Goal: Transaction & Acquisition: Purchase product/service

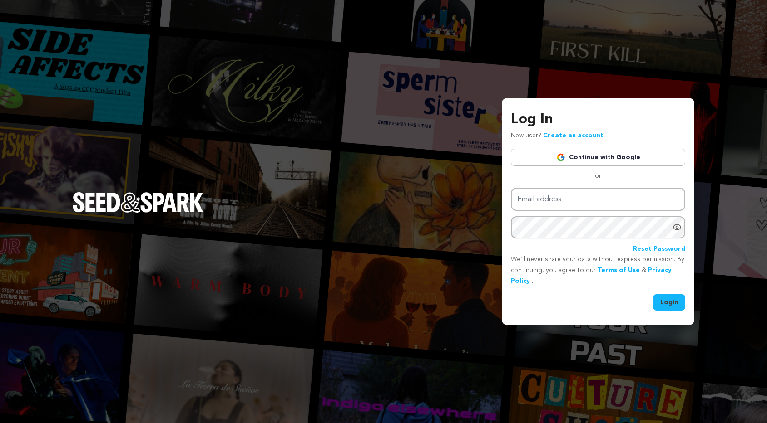
click at [612, 157] on link "Continue with Google" at bounding box center [598, 157] width 174 height 17
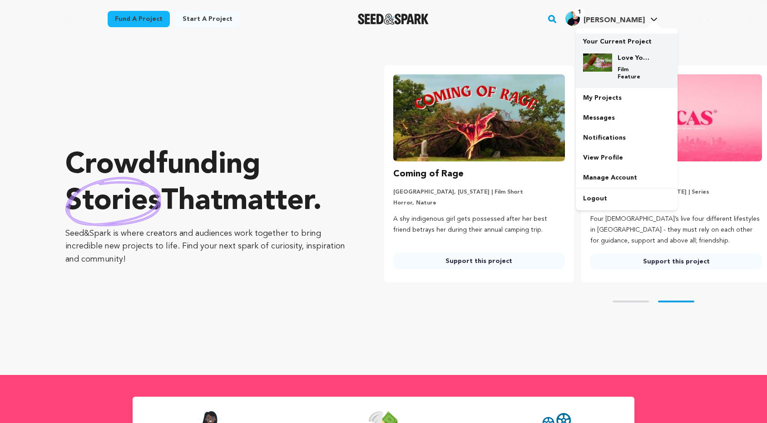
scroll to position [0, 204]
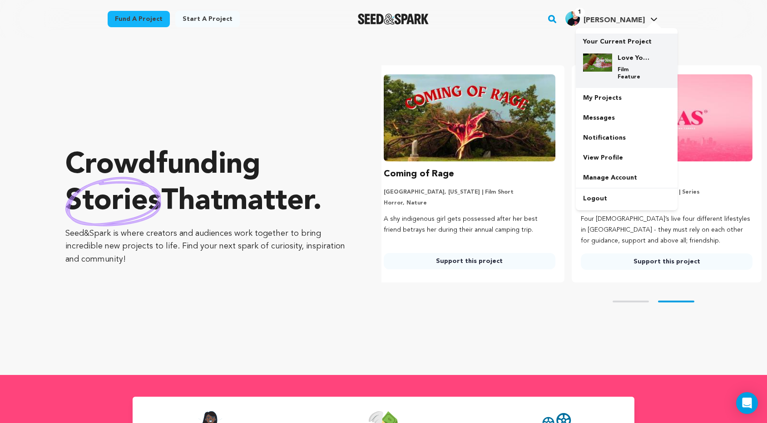
click at [611, 62] on img at bounding box center [597, 63] width 29 height 18
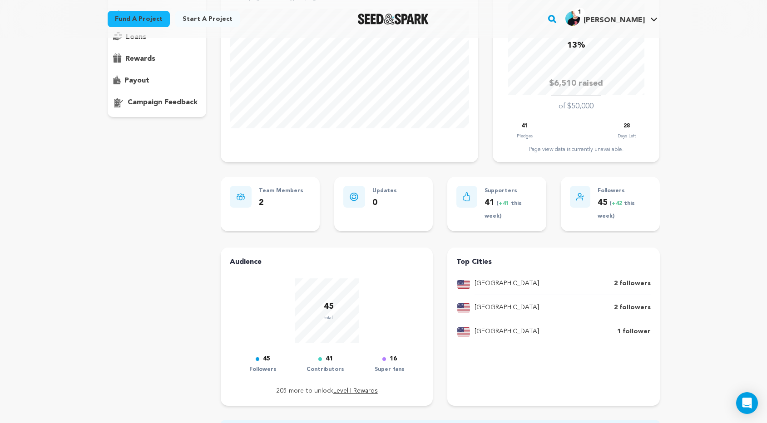
scroll to position [37, 0]
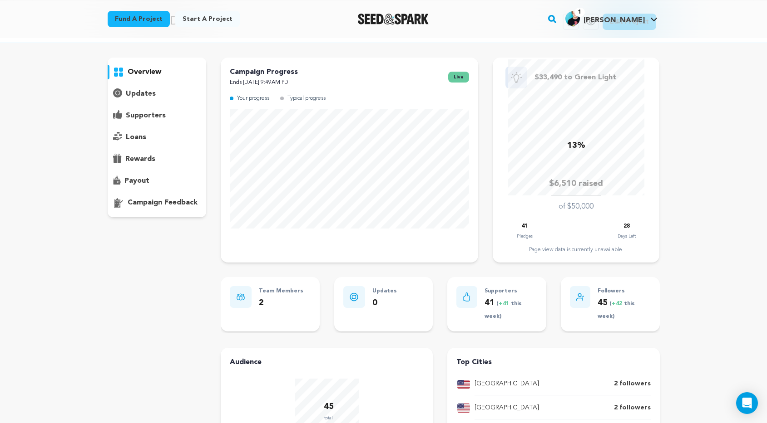
click at [705, 60] on div "Love You To Death Copy public preview link View project Edit Project View more …" at bounding box center [383, 326] width 767 height 651
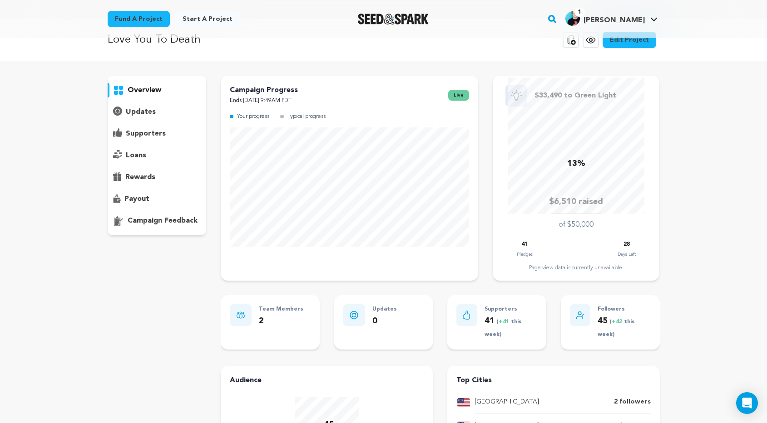
scroll to position [12, 0]
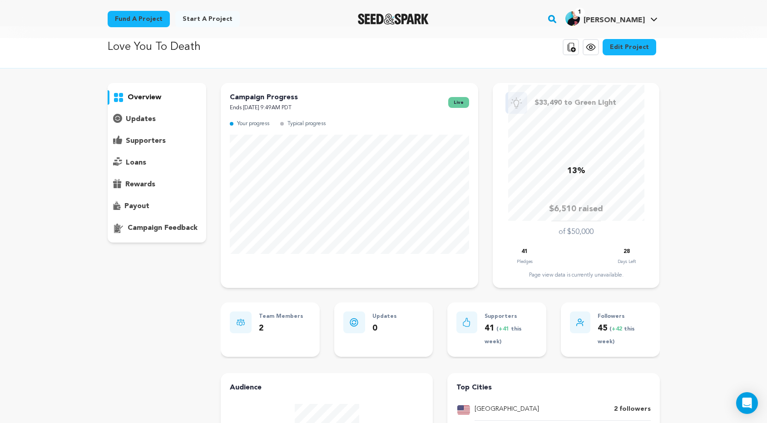
click at [154, 142] on p "supporters" at bounding box center [146, 141] width 40 height 11
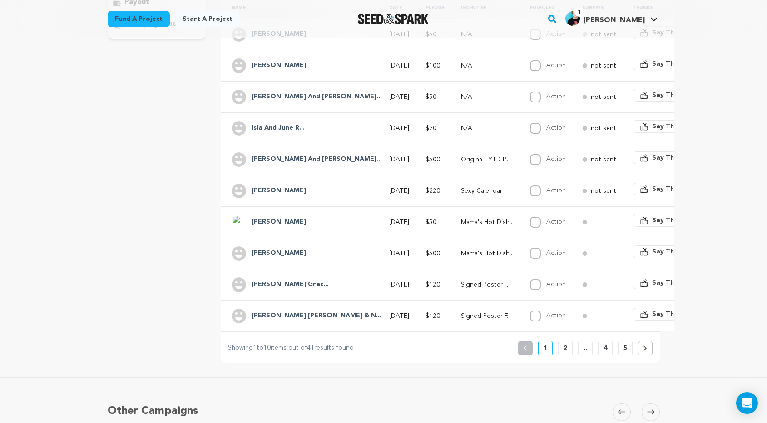
scroll to position [240, 0]
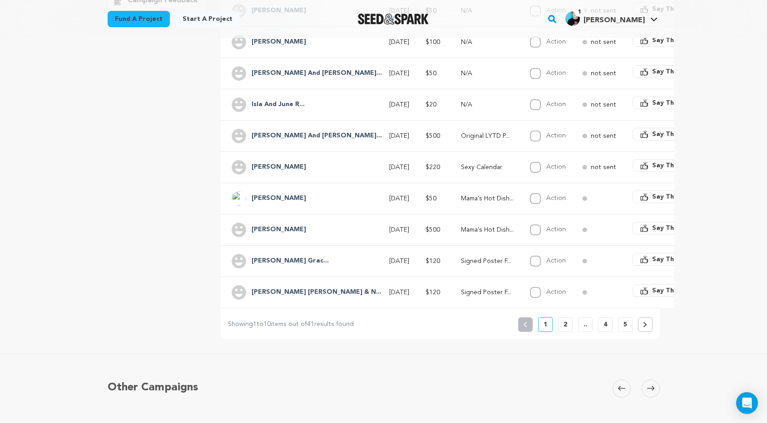
click at [566, 326] on p "2" at bounding box center [565, 324] width 4 height 9
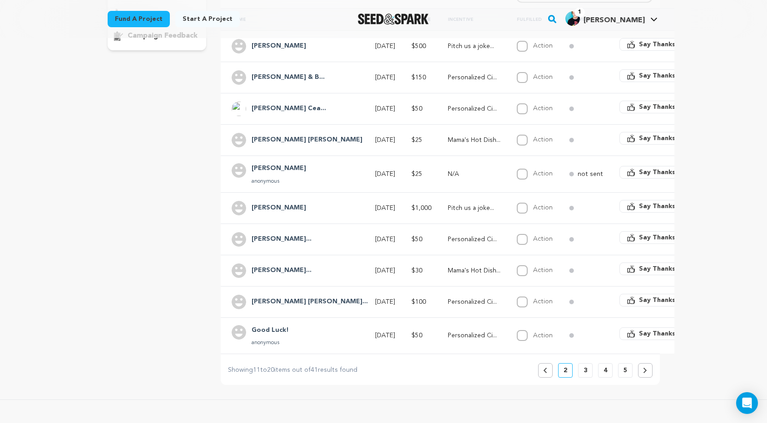
scroll to position [210, 0]
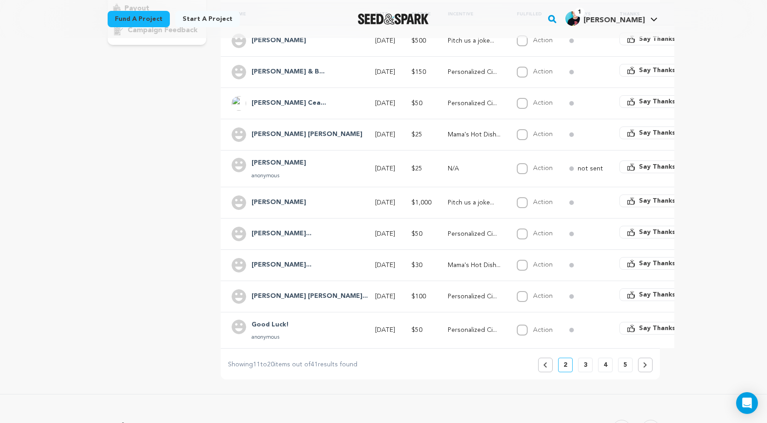
click at [625, 363] on p "5" at bounding box center [625, 365] width 4 height 9
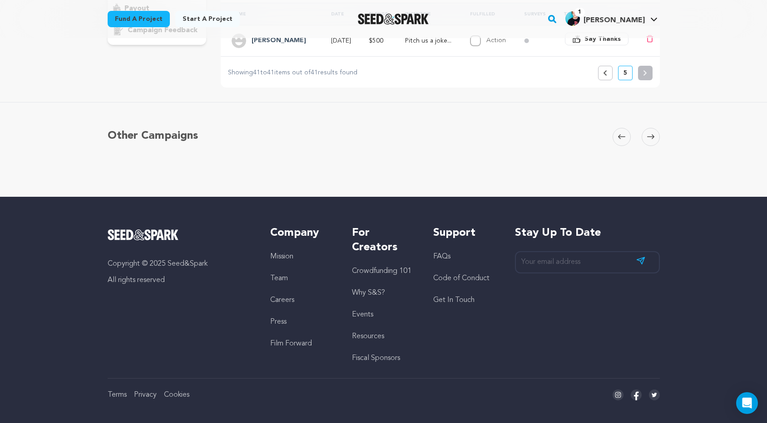
scroll to position [0, 0]
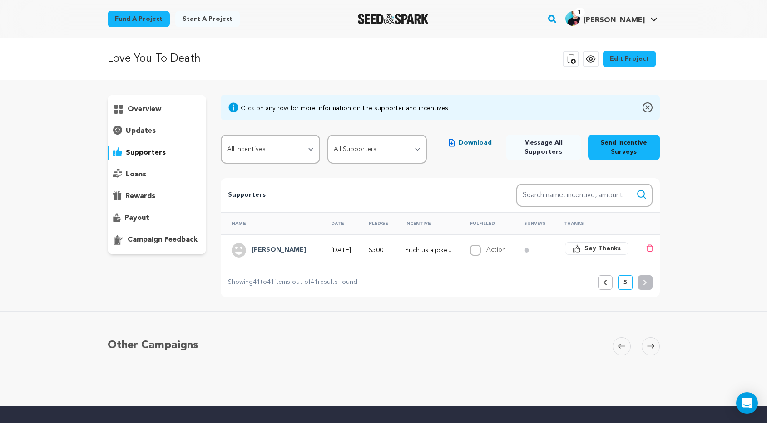
click at [606, 281] on icon at bounding box center [605, 282] width 4 height 5
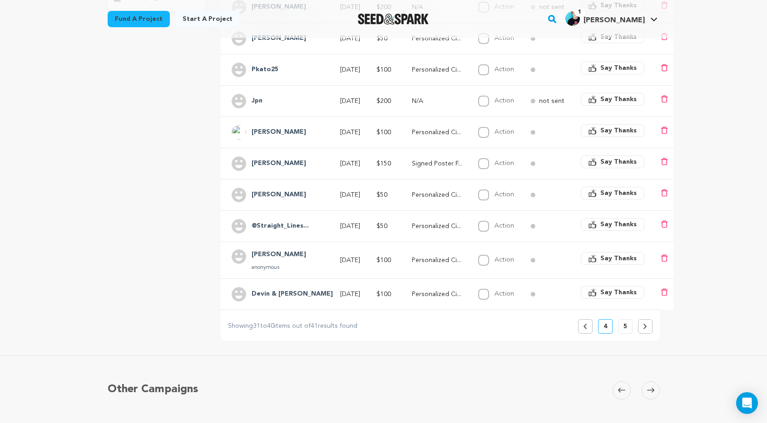
scroll to position [242, 0]
click at [271, 228] on h4 "@Straight_Lines..." at bounding box center [279, 227] width 57 height 11
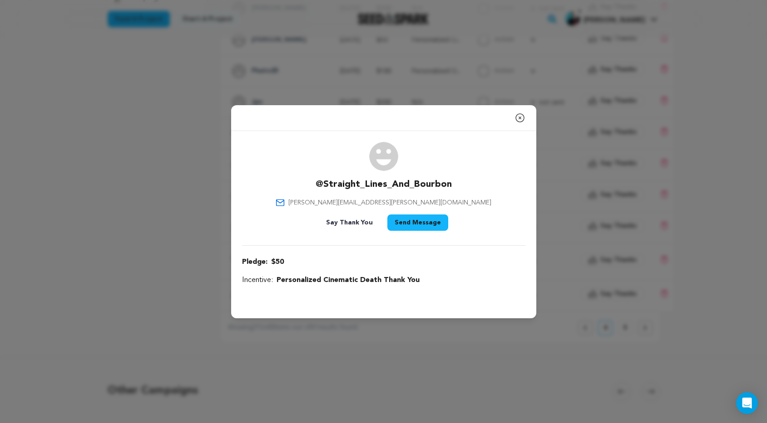
click at [519, 119] on icon "button" at bounding box center [519, 118] width 11 height 11
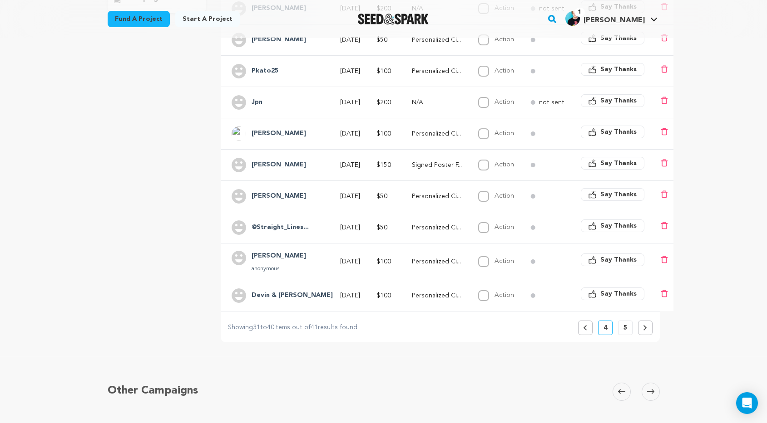
click at [423, 22] on img "Seed&Spark Homepage" at bounding box center [393, 19] width 71 height 11
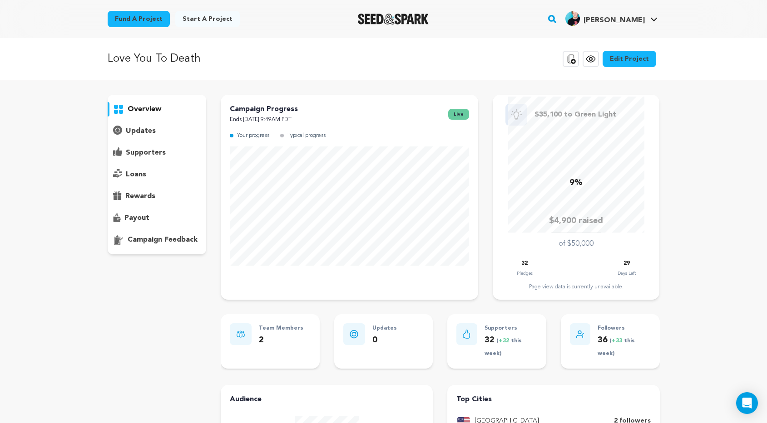
click at [160, 55] on p "Love You To Death" at bounding box center [154, 59] width 93 height 16
click at [133, 110] on p "overview" at bounding box center [145, 109] width 34 height 11
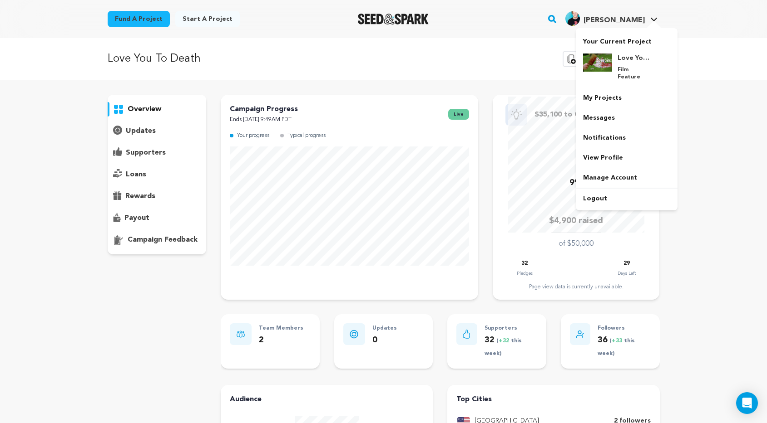
click at [632, 19] on span "[PERSON_NAME]" at bounding box center [613, 20] width 61 height 7
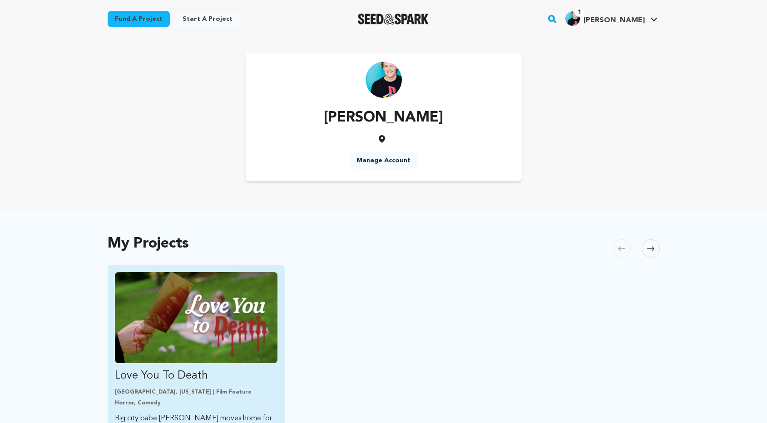
click at [251, 328] on img "Fund Love You To Death" at bounding box center [196, 317] width 163 height 91
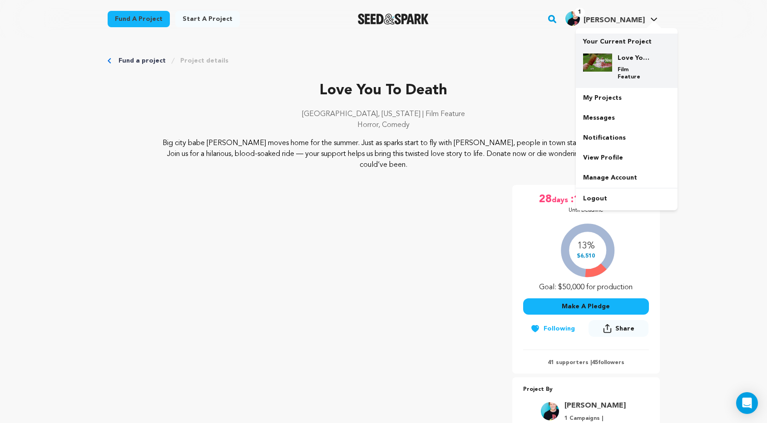
click at [613, 59] on div "Love You To Death Film Feature" at bounding box center [634, 67] width 44 height 27
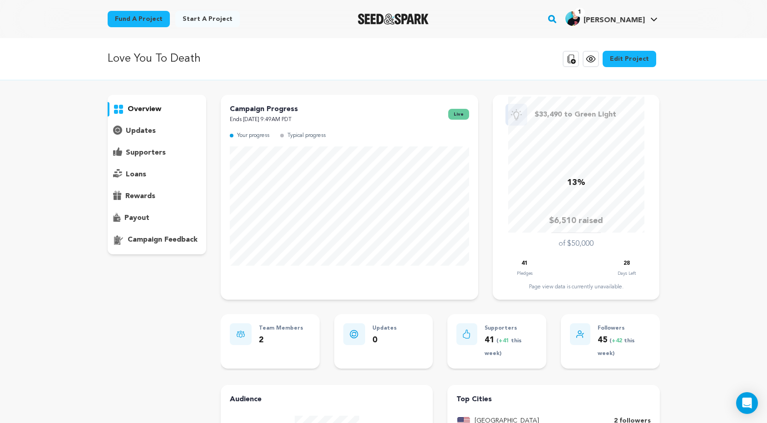
click at [139, 152] on p "supporters" at bounding box center [146, 153] width 40 height 11
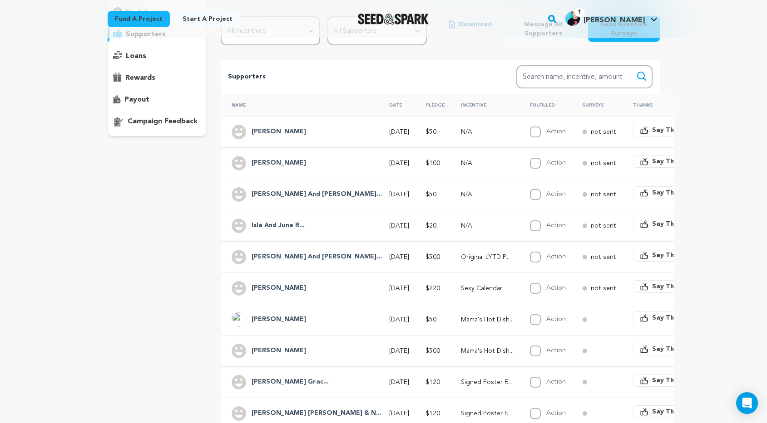
scroll to position [216, 0]
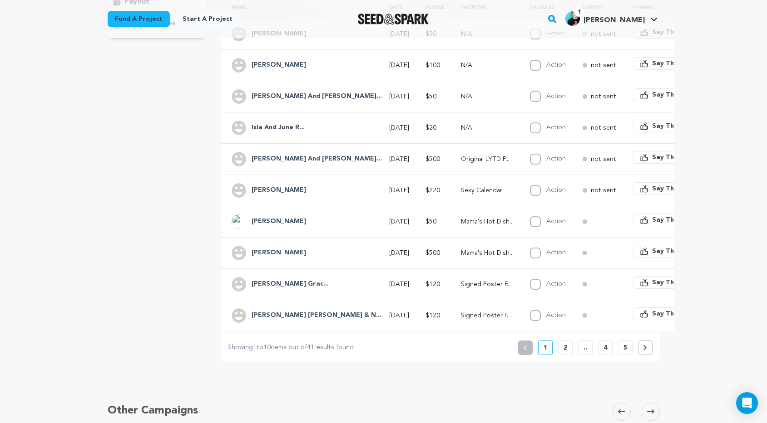
click at [565, 349] on p "2" at bounding box center [565, 348] width 4 height 9
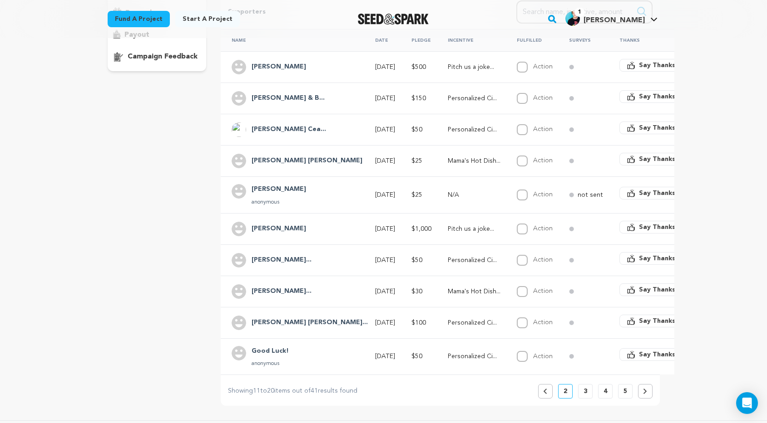
scroll to position [247, 0]
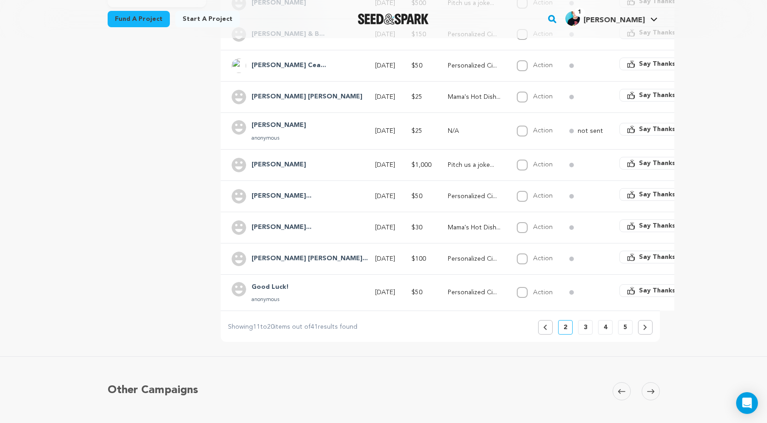
click at [629, 330] on button "5" at bounding box center [625, 327] width 15 height 15
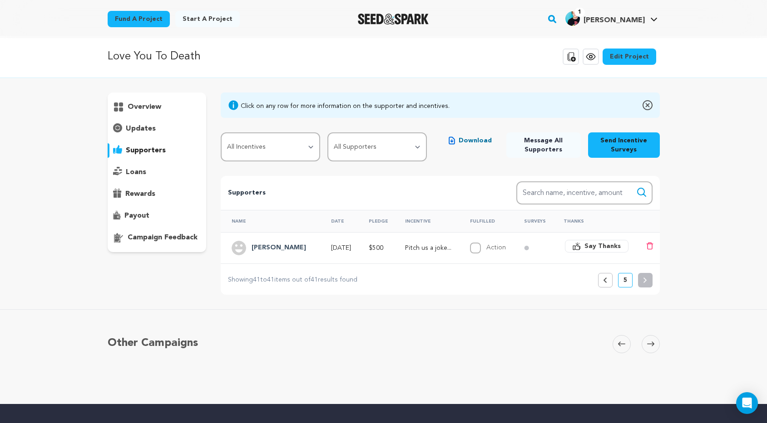
scroll to position [0, 0]
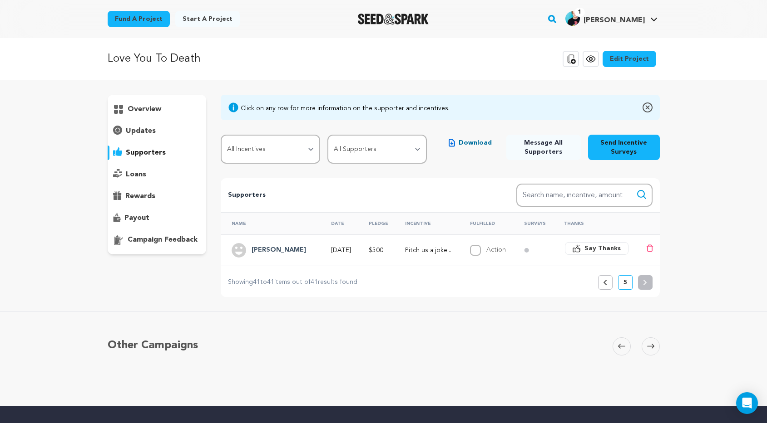
click at [606, 277] on button "Previous" at bounding box center [605, 283] width 15 height 15
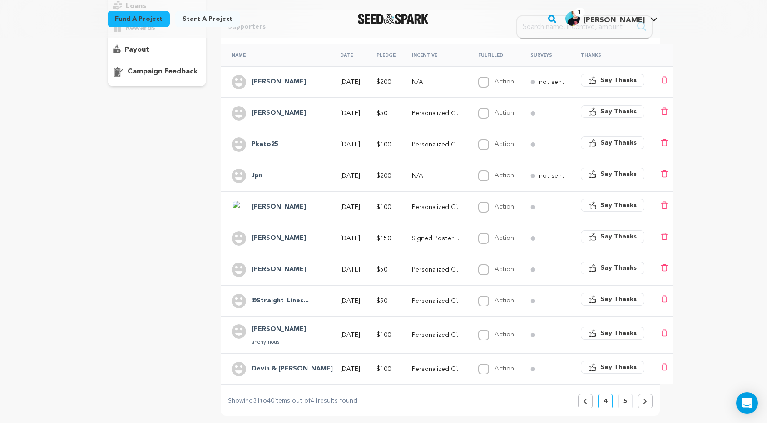
scroll to position [271, 0]
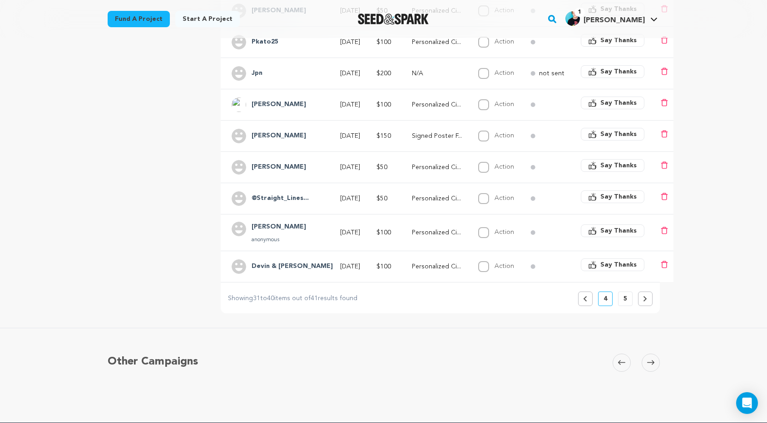
click at [584, 300] on icon at bounding box center [585, 298] width 4 height 5
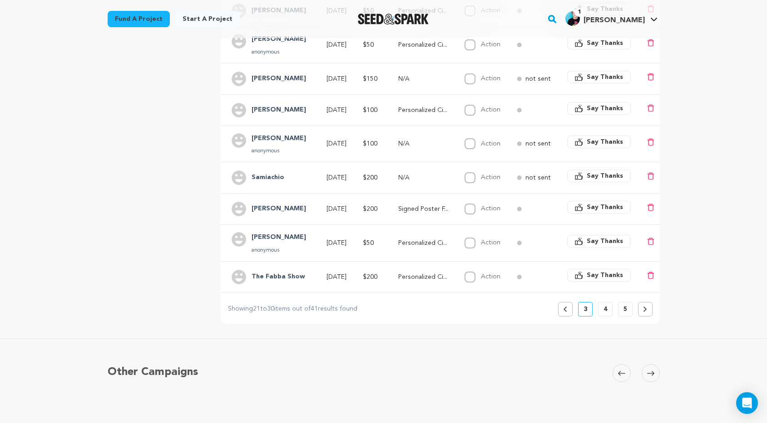
scroll to position [262, 0]
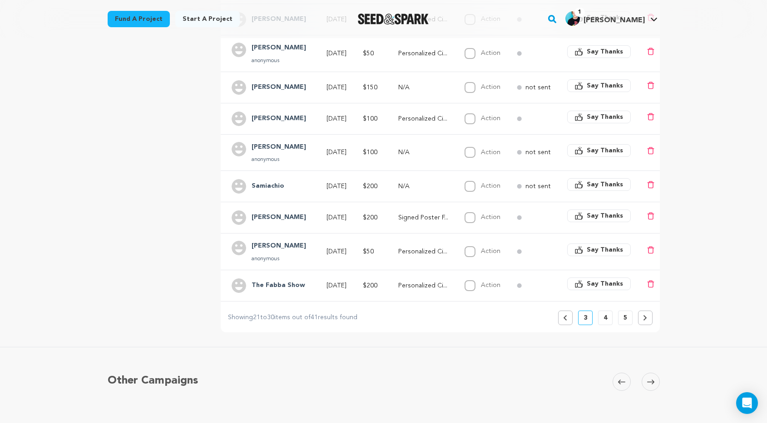
click at [584, 300] on div "Name Date Pledge Incentive Fulfilled Surveys Thanks Pistol [DATE] $100" at bounding box center [440, 137] width 438 height 375
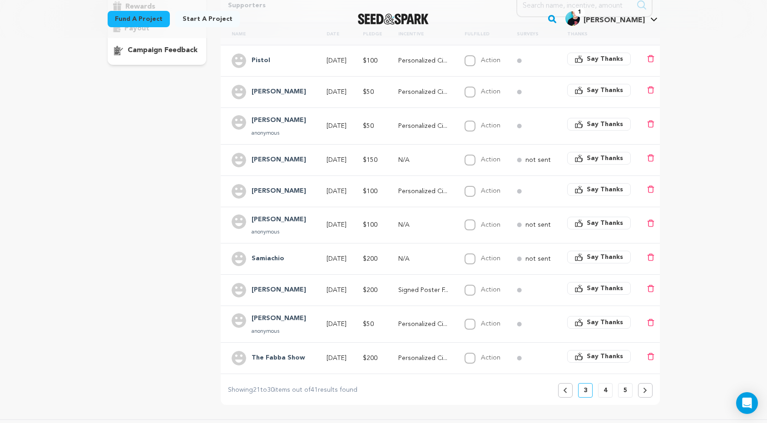
scroll to position [252, 0]
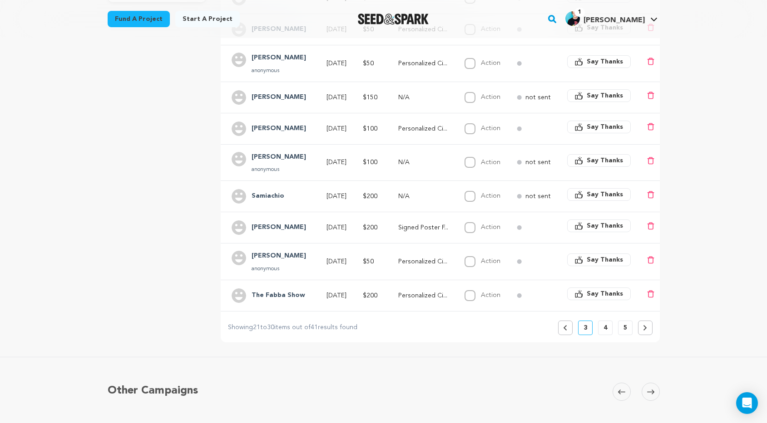
click at [568, 330] on button "Previous" at bounding box center [565, 328] width 15 height 15
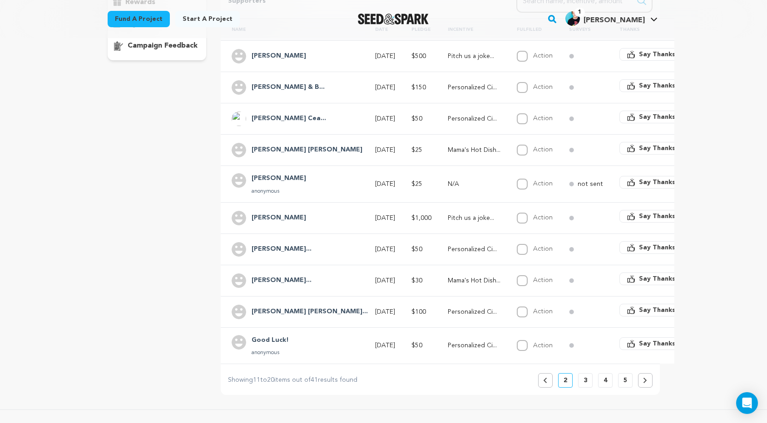
scroll to position [196, 0]
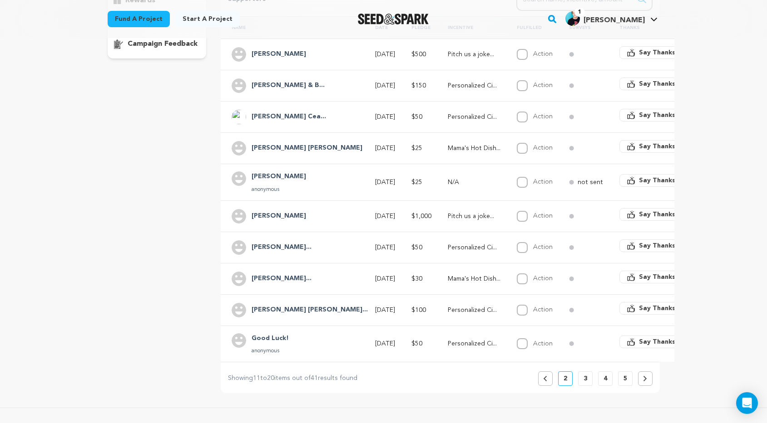
click at [292, 344] on div "Good Luck! anonymous" at bounding box center [294, 345] width 127 height 22
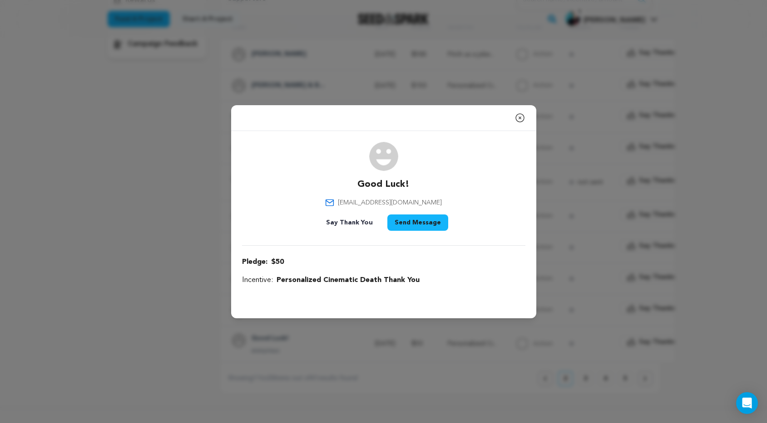
click at [521, 117] on icon "button" at bounding box center [520, 118] width 8 height 8
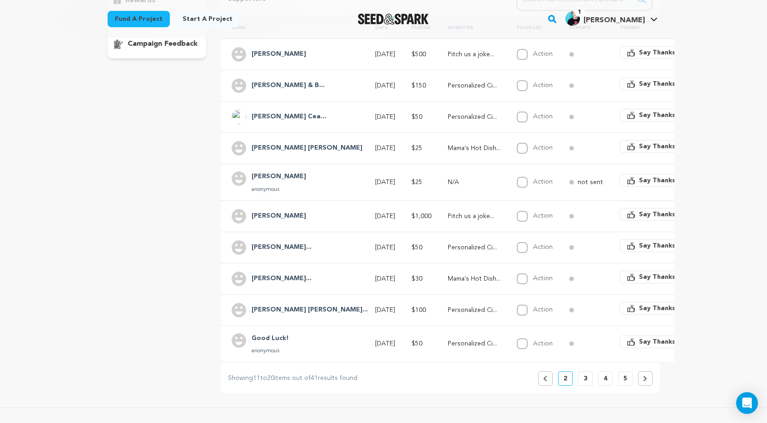
click at [545, 381] on icon at bounding box center [545, 378] width 4 height 5
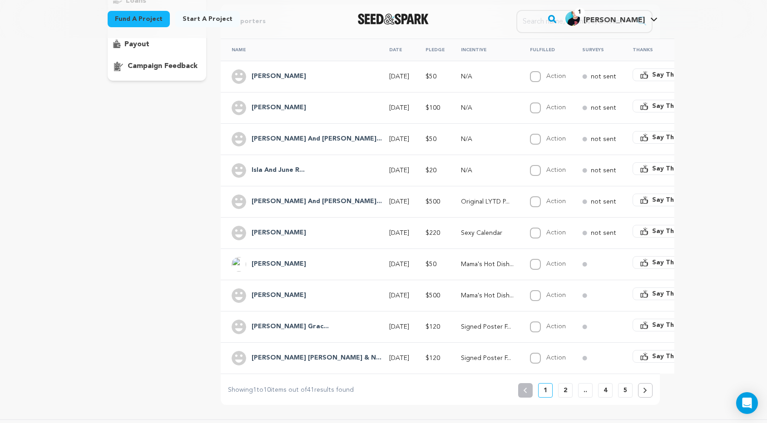
scroll to position [176, 0]
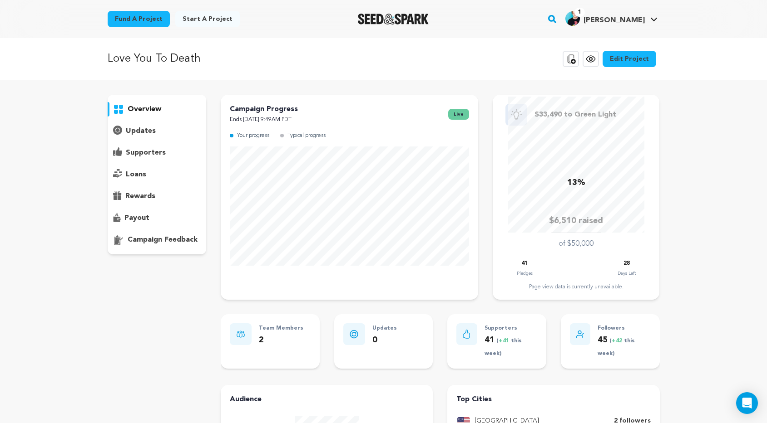
click at [130, 108] on p "overview" at bounding box center [145, 109] width 34 height 11
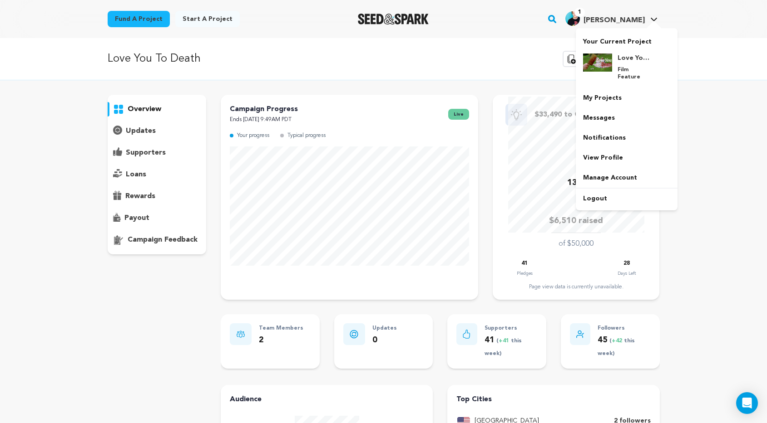
click at [630, 18] on span "[PERSON_NAME]" at bounding box center [613, 20] width 61 height 7
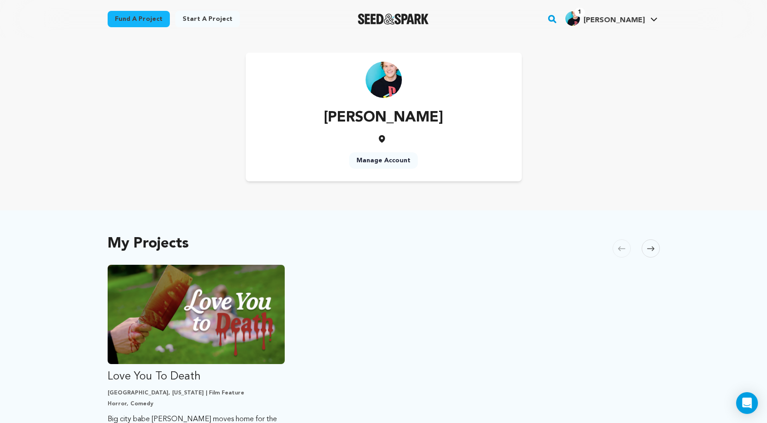
scroll to position [157, 0]
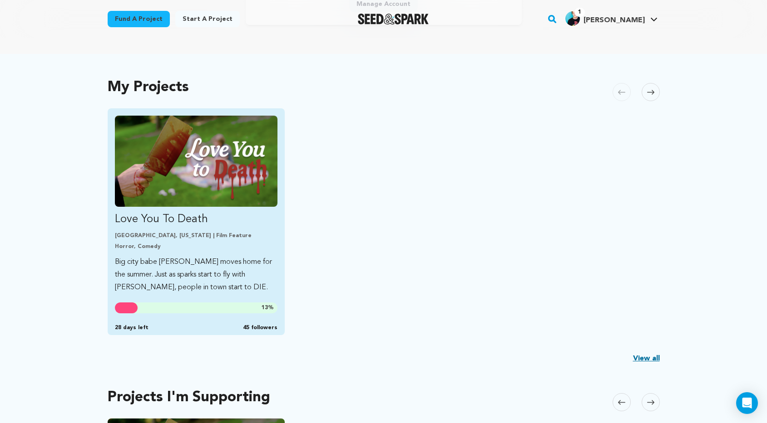
click at [216, 184] on img "Fund Love You To Death" at bounding box center [196, 161] width 163 height 91
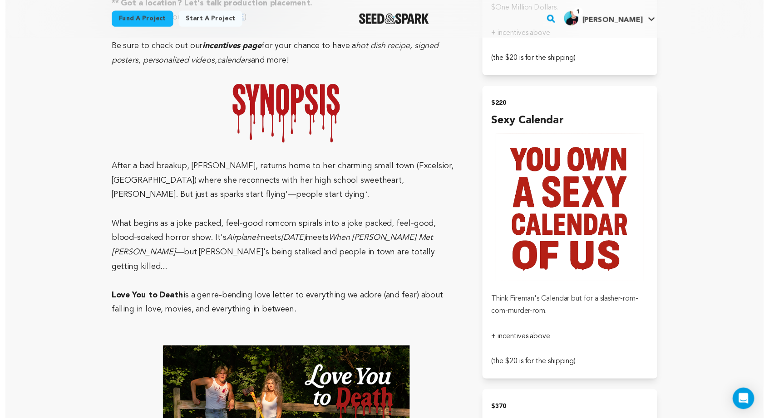
scroll to position [1400, 0]
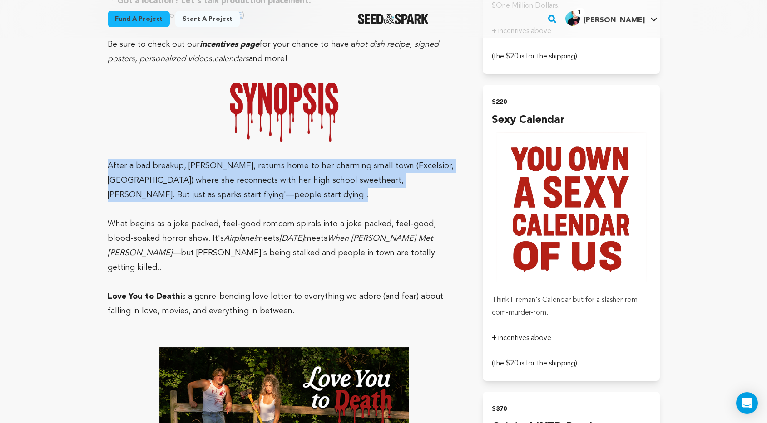
drag, startPoint x: 241, startPoint y: 196, endPoint x: 98, endPoint y: 163, distance: 147.5
copy p "After a bad breakup, [PERSON_NAME], returns home to her charming small town (Ex…"
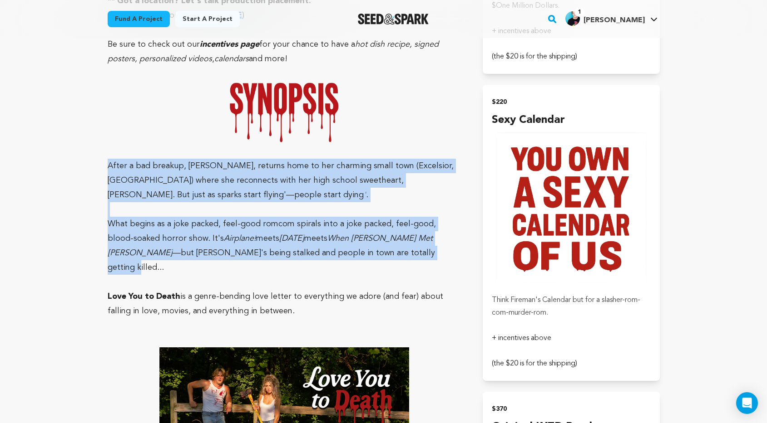
drag, startPoint x: 335, startPoint y: 255, endPoint x: 98, endPoint y: 166, distance: 252.6
copy div "After a bad breakup, [PERSON_NAME], returns home to her charming small town (Ex…"
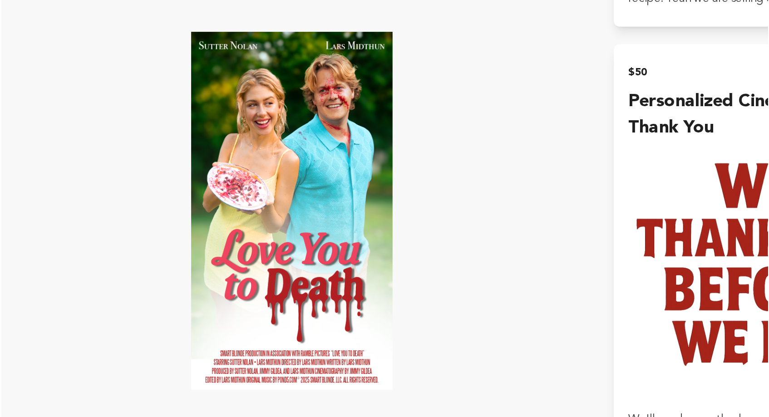
scroll to position [751, 0]
